Goal: Check status: Check status

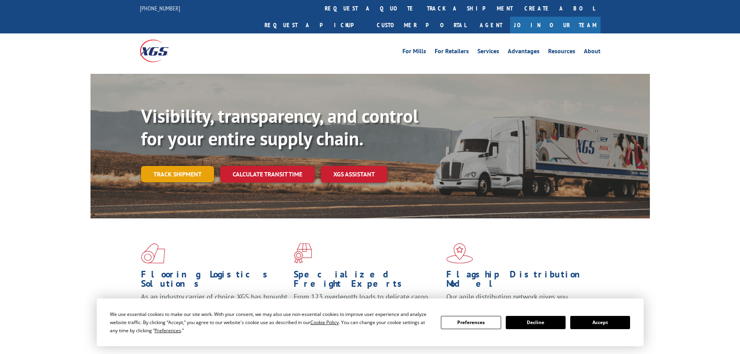
click at [184, 166] on link "Track shipment" at bounding box center [177, 174] width 73 height 16
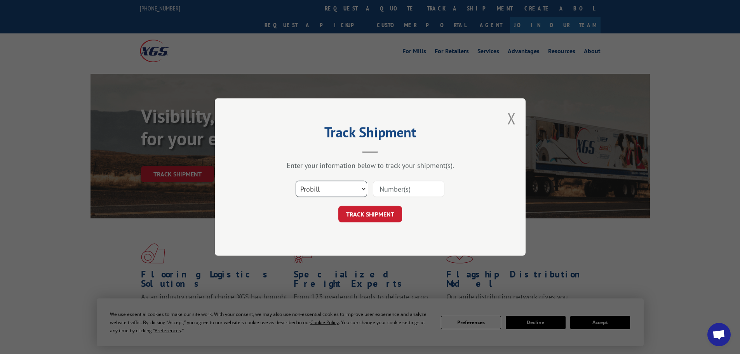
click at [312, 187] on select "Select category... Probill BOL PO" at bounding box center [332, 189] width 72 height 16
select select "bol"
click at [296, 181] on select "Select category... Probill BOL PO" at bounding box center [332, 189] width 72 height 16
click at [398, 188] on input at bounding box center [409, 189] width 72 height 16
paste input "6010688"
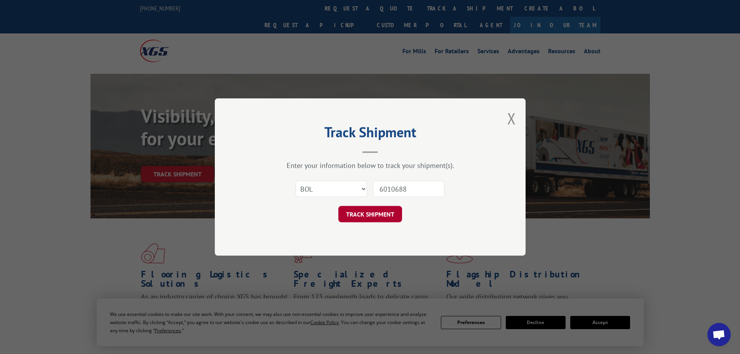
type input "6010688"
click at [362, 218] on button "TRACK SHIPMENT" at bounding box center [371, 214] width 64 height 16
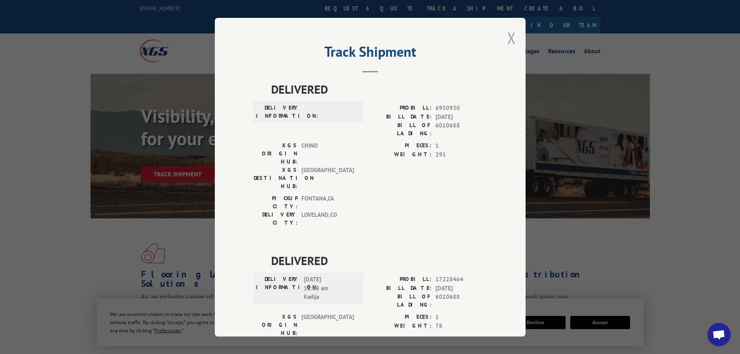
click at [508, 38] on button "Close modal" at bounding box center [512, 38] width 9 height 21
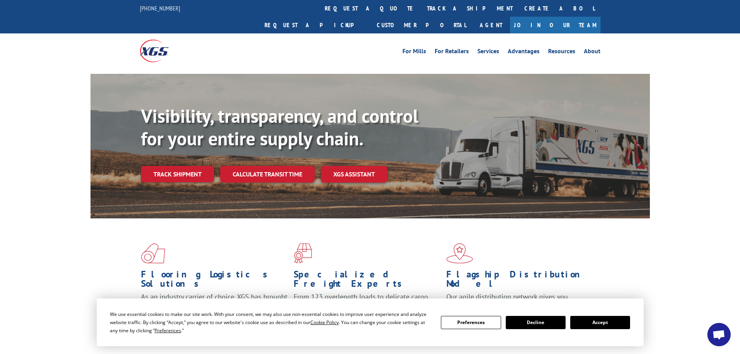
click at [624, 321] on button "Accept" at bounding box center [601, 322] width 60 height 13
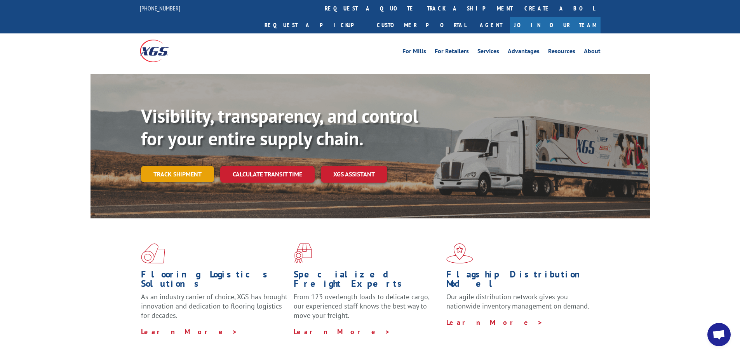
click at [189, 166] on link "Track shipment" at bounding box center [177, 174] width 73 height 16
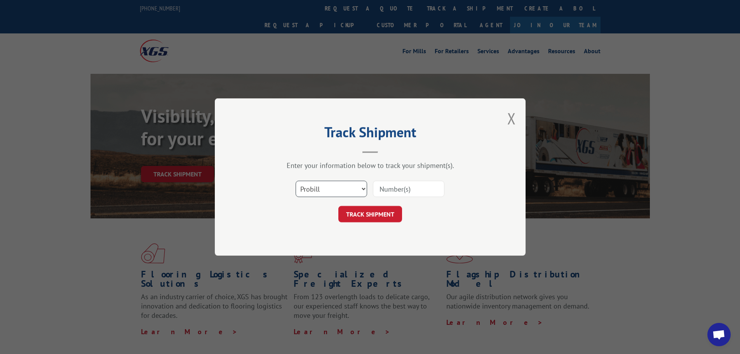
click at [325, 188] on select "Select category... Probill BOL PO" at bounding box center [332, 189] width 72 height 16
select select "bol"
click at [296, 181] on select "Select category... Probill BOL PO" at bounding box center [332, 189] width 72 height 16
click at [386, 188] on input at bounding box center [409, 189] width 72 height 16
paste input "5212900"
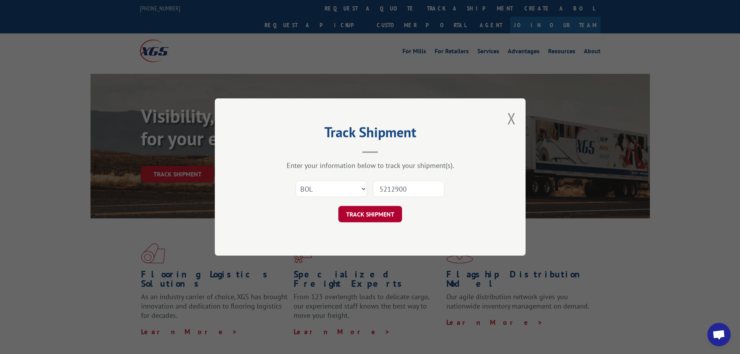
type input "5212900"
click at [365, 215] on button "TRACK SHIPMENT" at bounding box center [371, 214] width 64 height 16
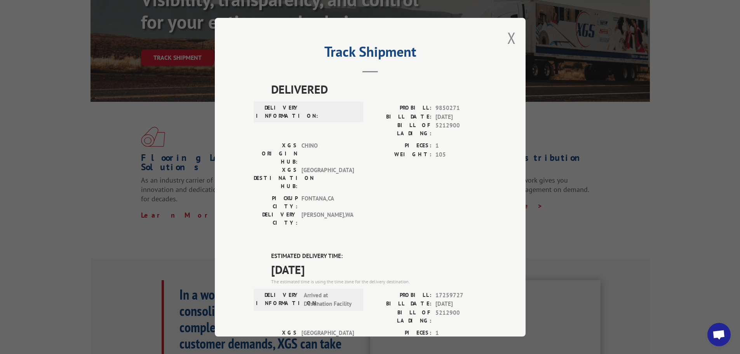
drag, startPoint x: 508, startPoint y: 40, endPoint x: 278, endPoint y: 2, distance: 232.8
click at [502, 36] on div "Track Shipment DELIVERED DELIVERY INFORMATION: PROBILL: 9850271 BILL DATE: [DAT…" at bounding box center [370, 177] width 311 height 319
click at [510, 35] on button "Close modal" at bounding box center [512, 38] width 9 height 21
